Goal: Find specific page/section: Find specific page/section

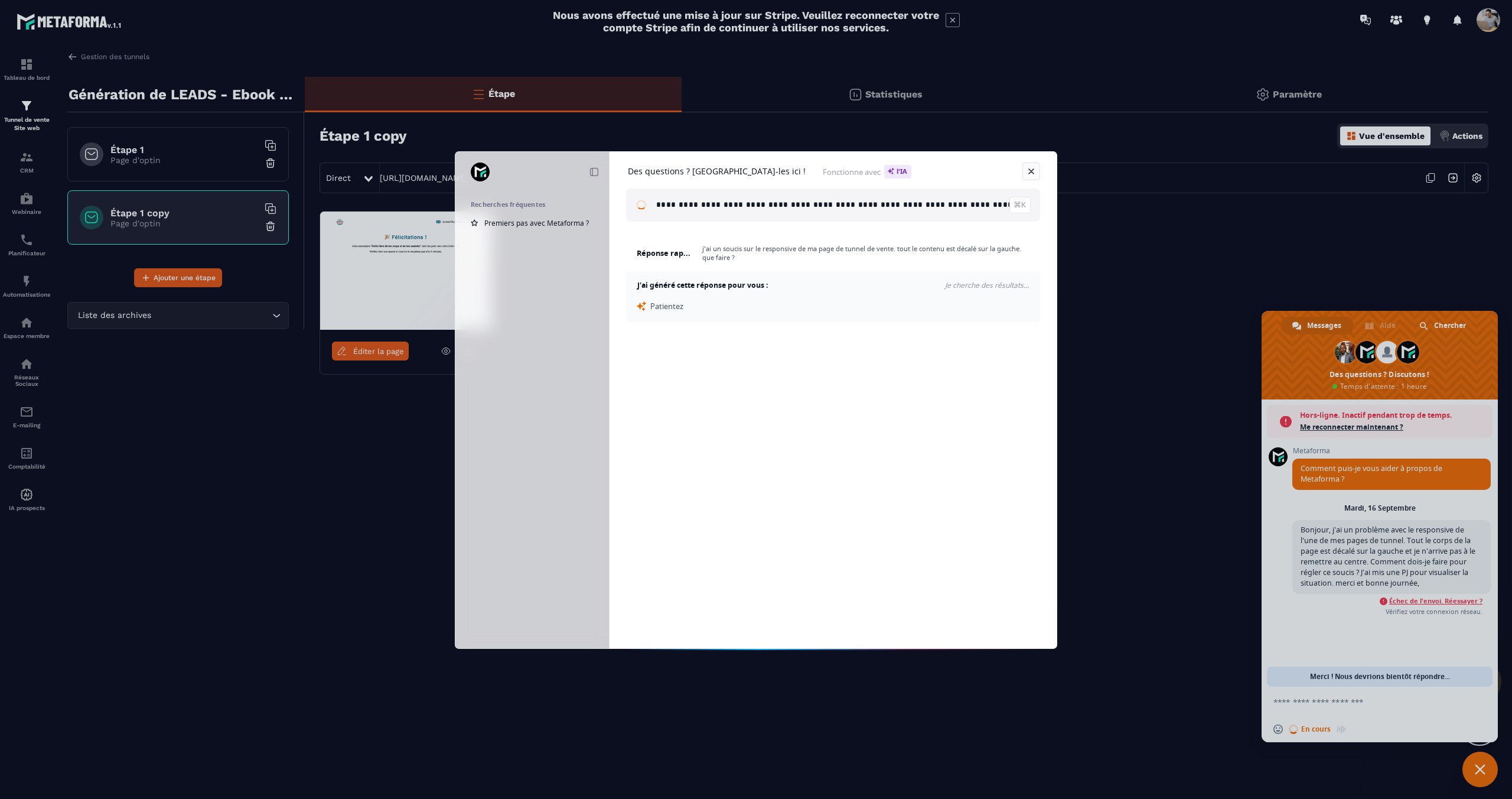
click at [1033, 171] on link "Fermer" at bounding box center [1031, 171] width 18 height 18
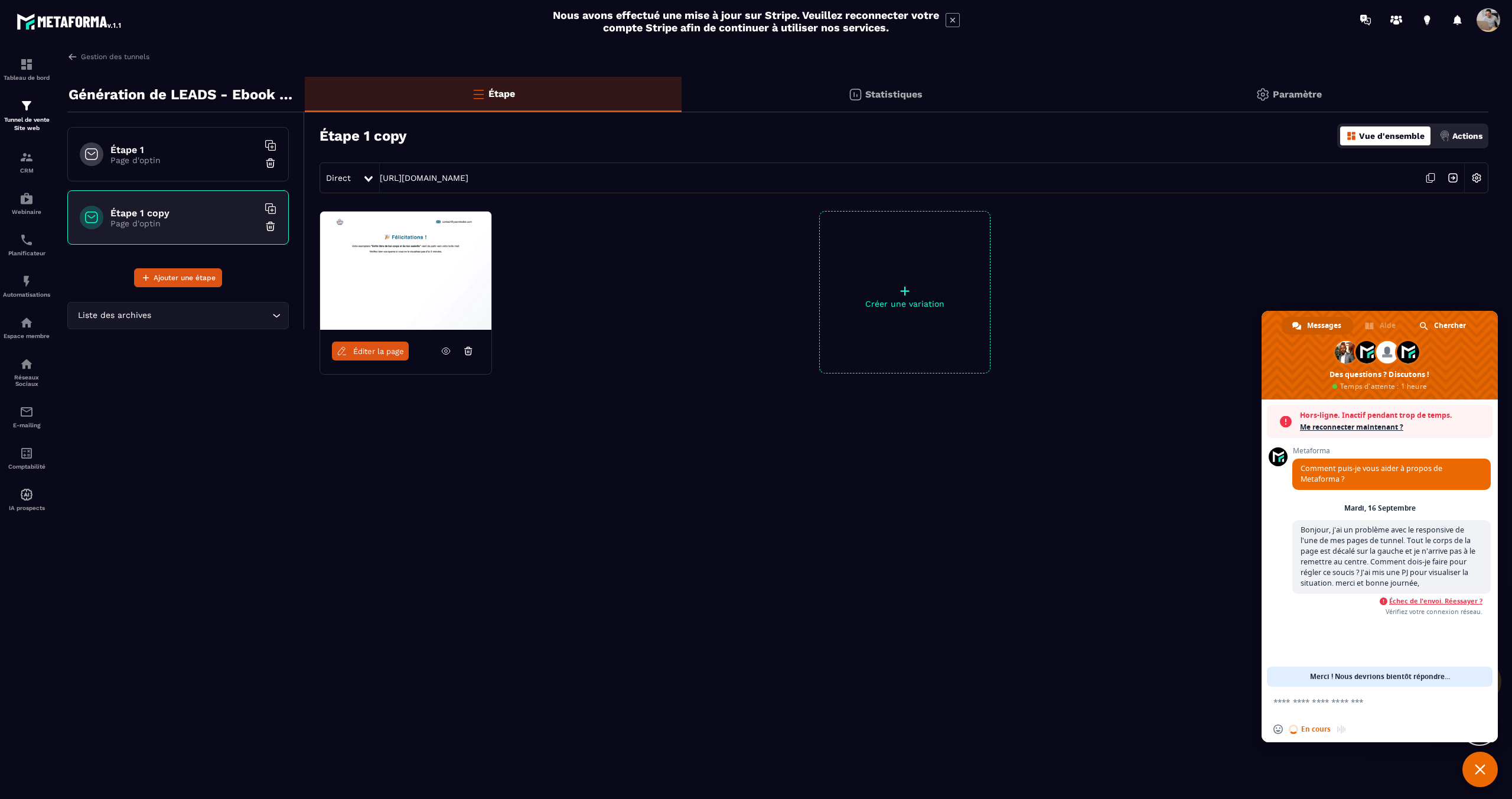
click at [54, 21] on img at bounding box center [70, 21] width 106 height 21
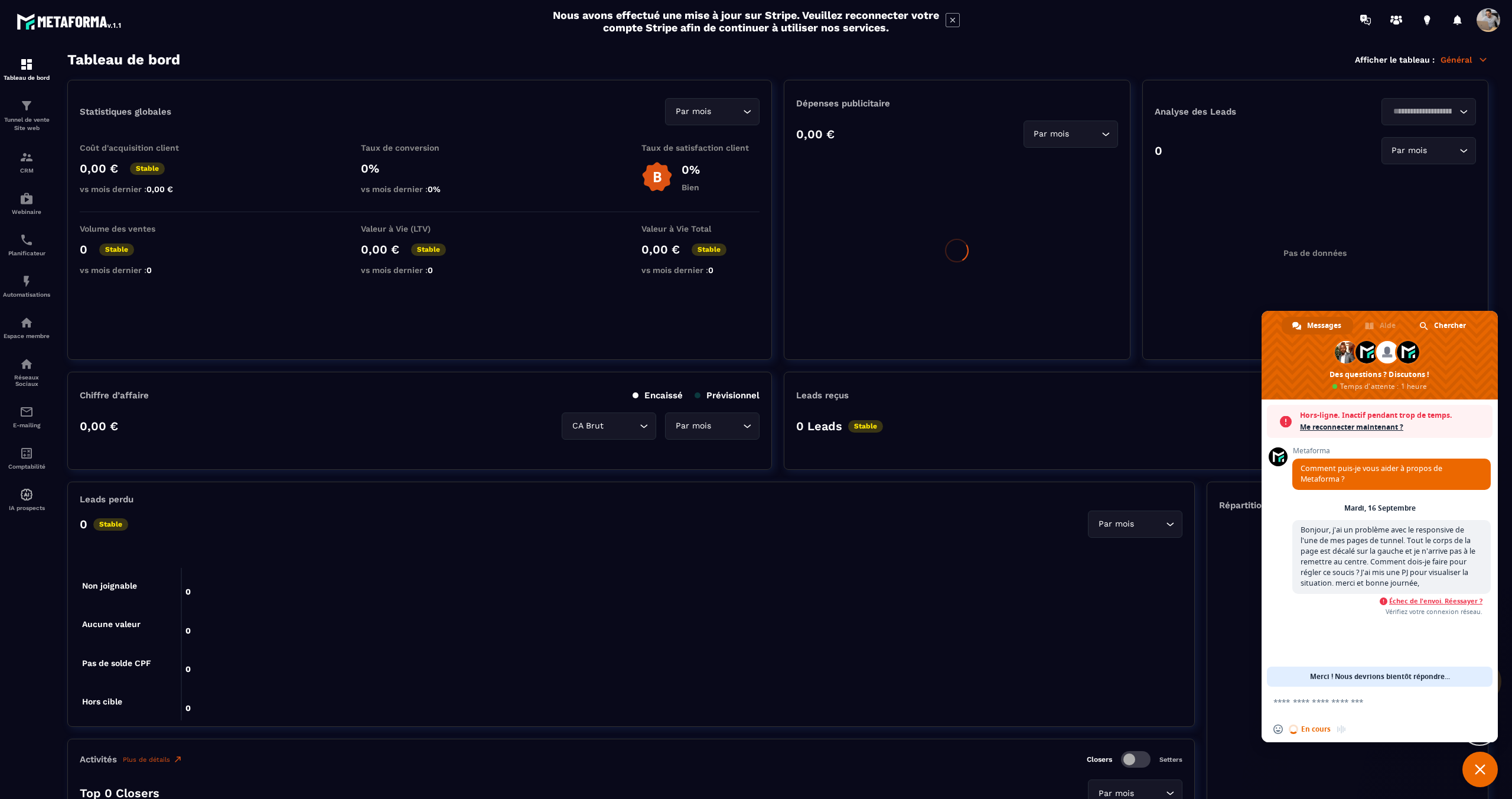
click at [1466, 599] on span "Échec de l'envoi. Réessayer ?" at bounding box center [1436, 601] width 93 height 8
click at [1461, 603] on span "Échec de l'envoi. Réessayer ?" at bounding box center [1436, 601] width 93 height 8
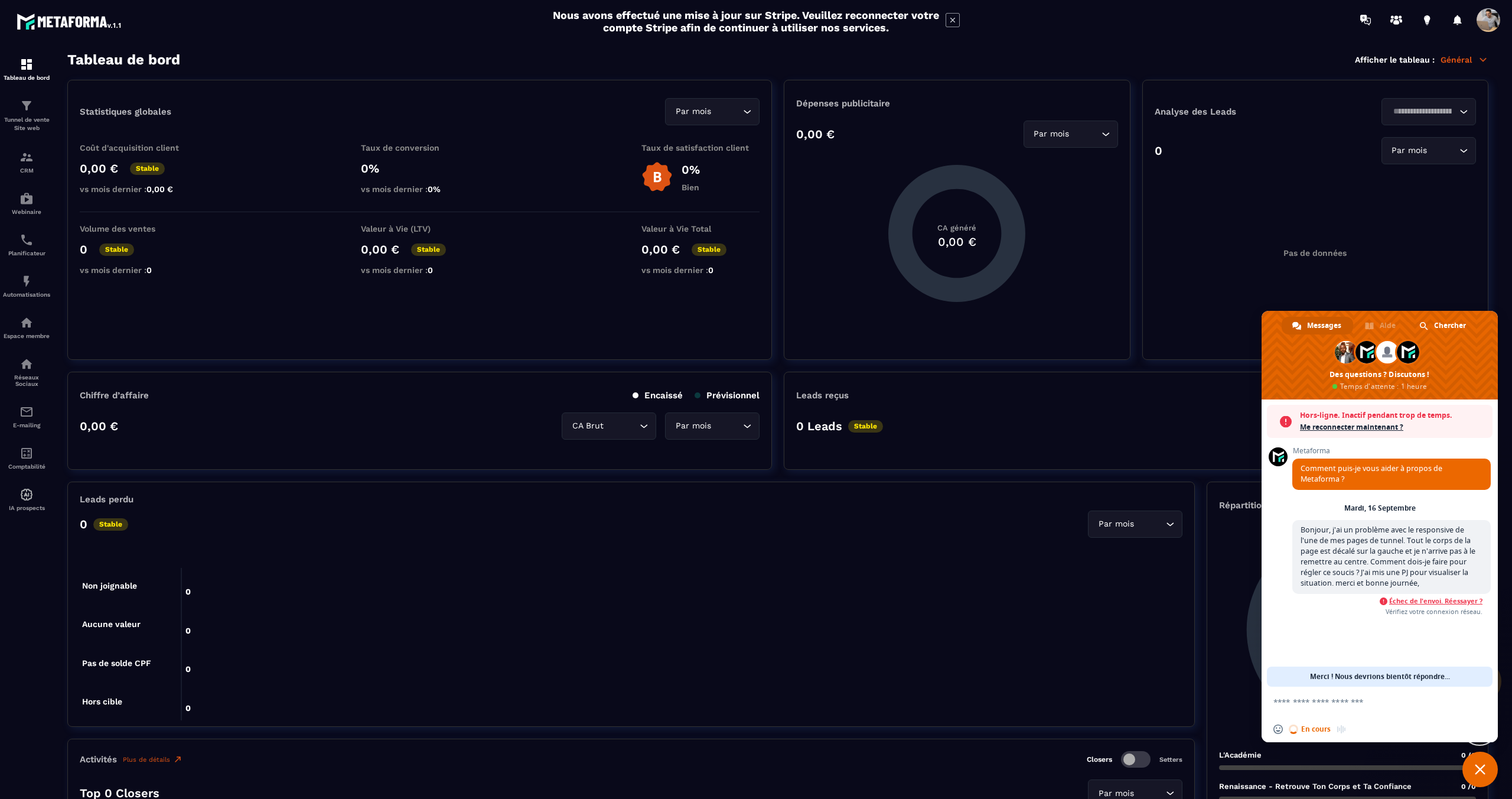
click at [1427, 605] on span "Échec de l'envoi. Réessayer ?" at bounding box center [1436, 601] width 93 height 8
click at [1465, 769] on span "Fermer le chat" at bounding box center [1480, 769] width 35 height 35
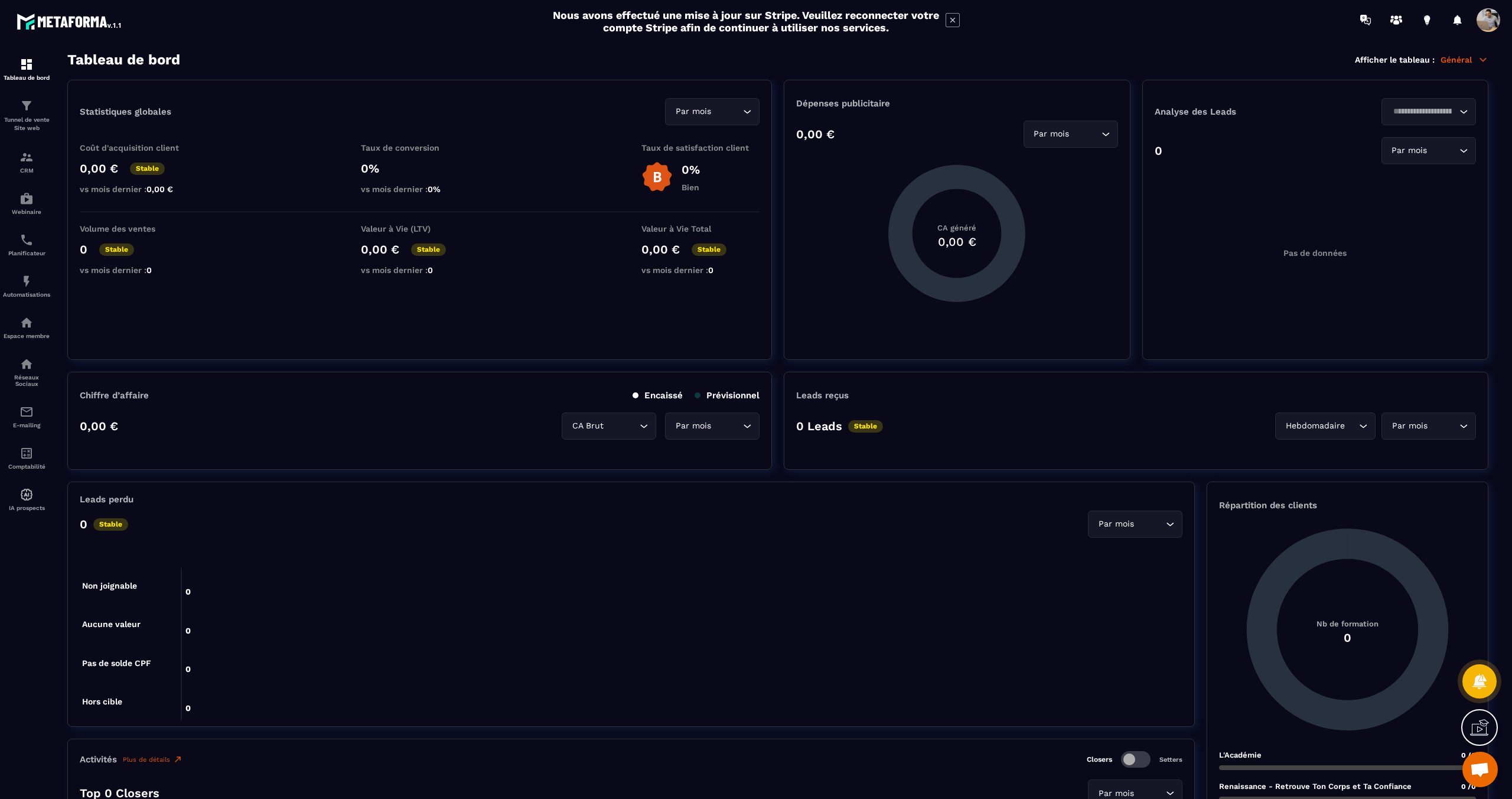
click at [1473, 765] on span "Ouvrir le chat" at bounding box center [1480, 771] width 20 height 17
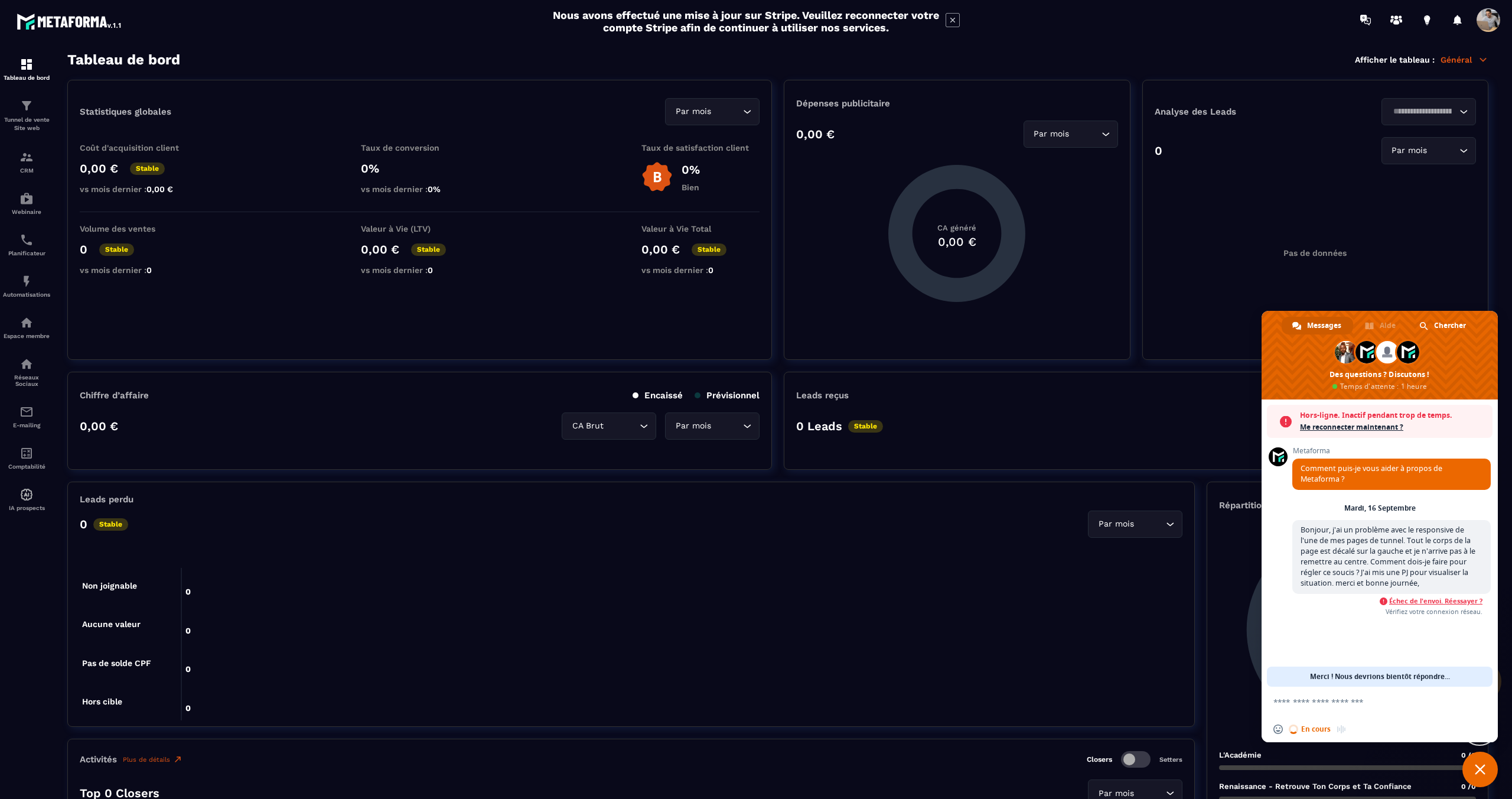
click at [1362, 428] on span "Me reconnecter maintenant ?" at bounding box center [1394, 427] width 187 height 12
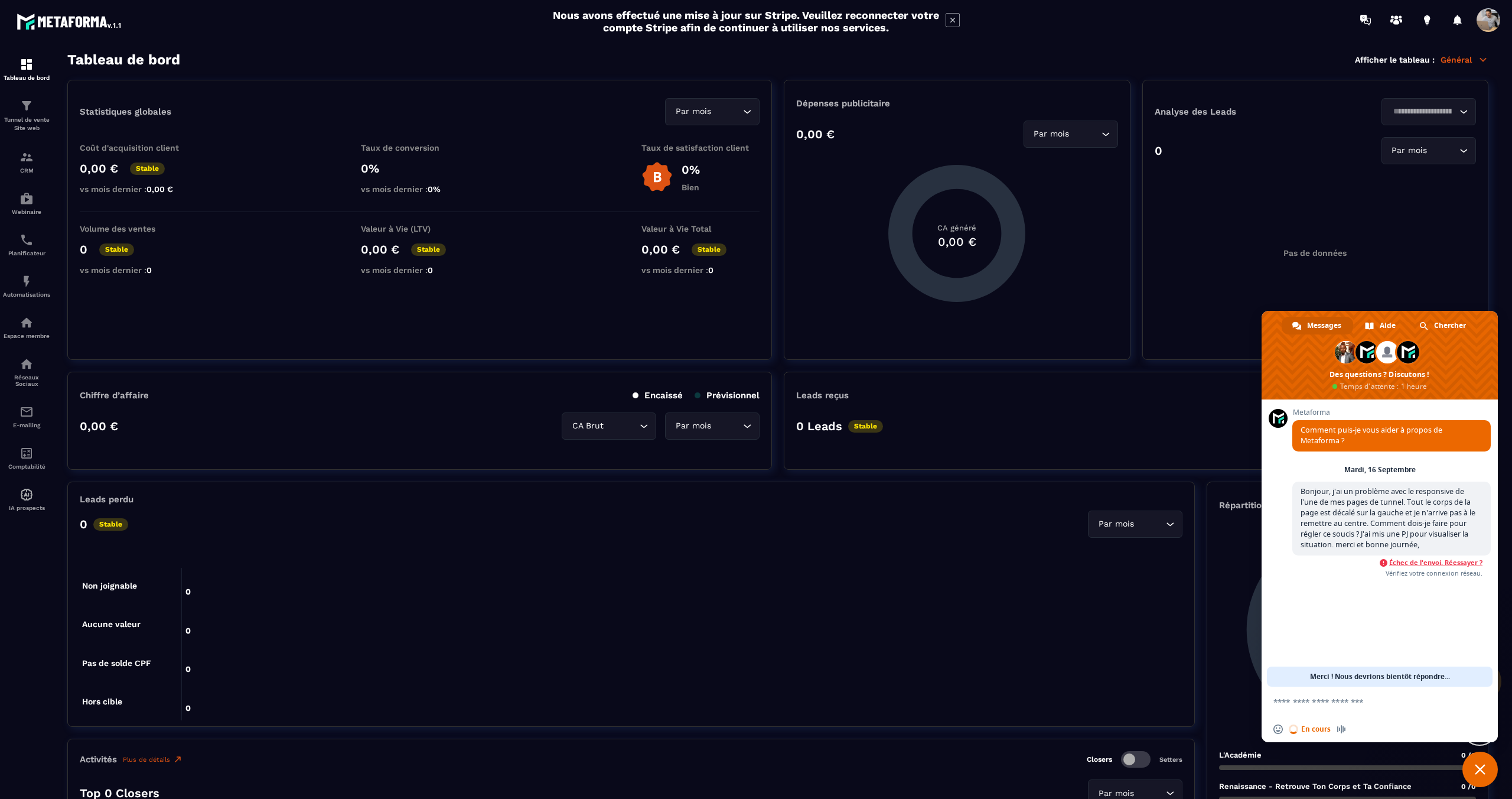
click at [1430, 561] on span "Échec de l'envoi. Réessayer ?" at bounding box center [1436, 563] width 93 height 8
click at [34, 115] on div "Tunnel de vente Site web" at bounding box center [26, 115] width 47 height 34
